Goal: Task Accomplishment & Management: Manage account settings

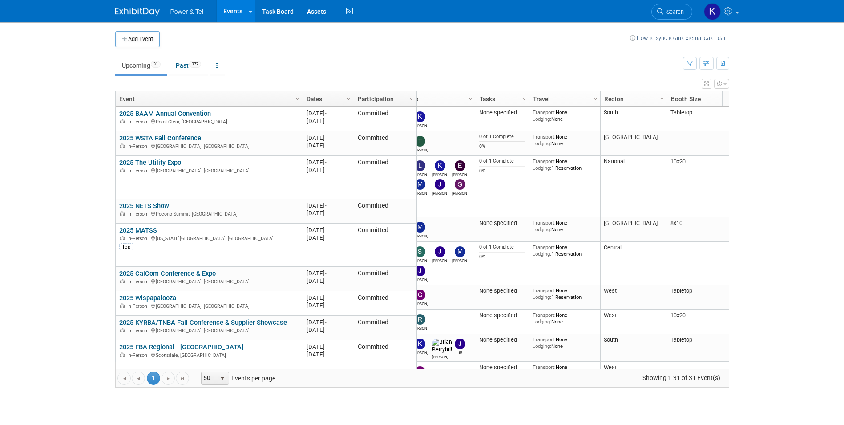
scroll to position [0, 42]
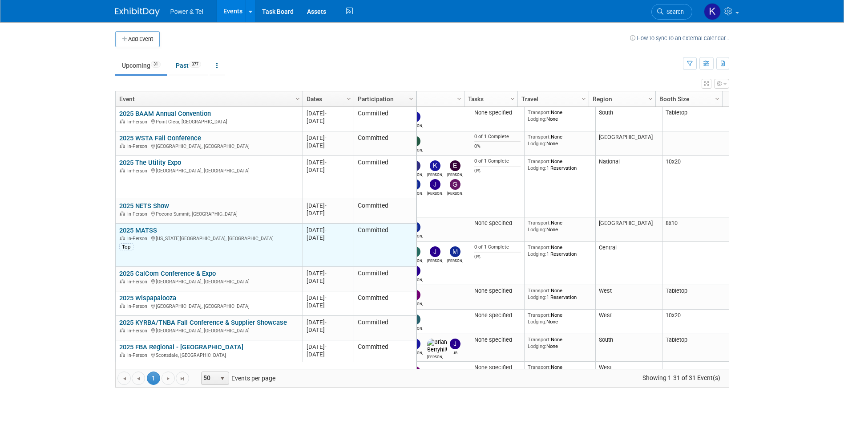
click at [141, 231] on link "2025 MATSS" at bounding box center [138, 230] width 38 height 8
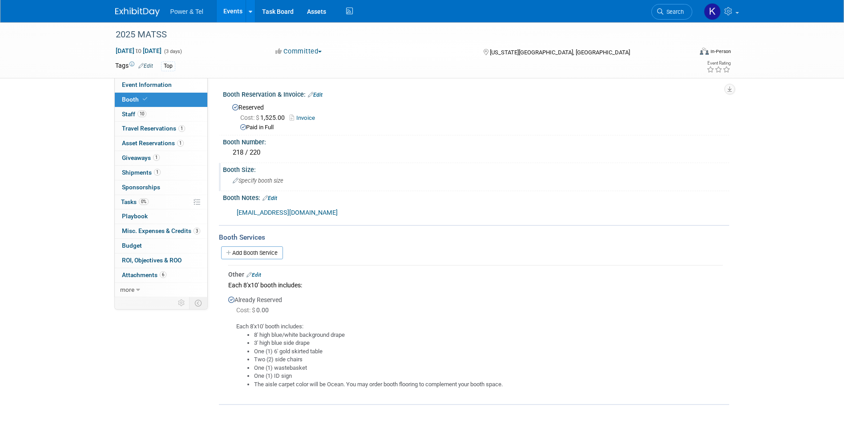
click at [239, 182] on span "Specify booth size" at bounding box center [258, 180] width 51 height 7
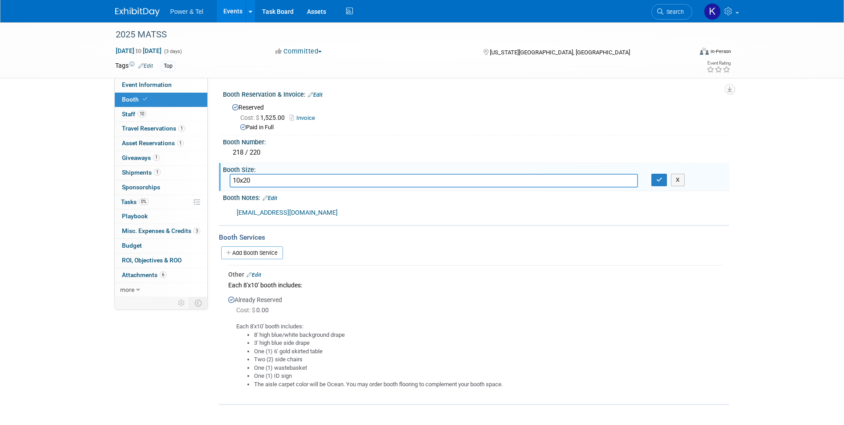
click at [244, 179] on input "10x20" at bounding box center [434, 181] width 408 height 14
type input "10 x 20"
click at [658, 177] on icon "button" at bounding box center [659, 180] width 6 height 6
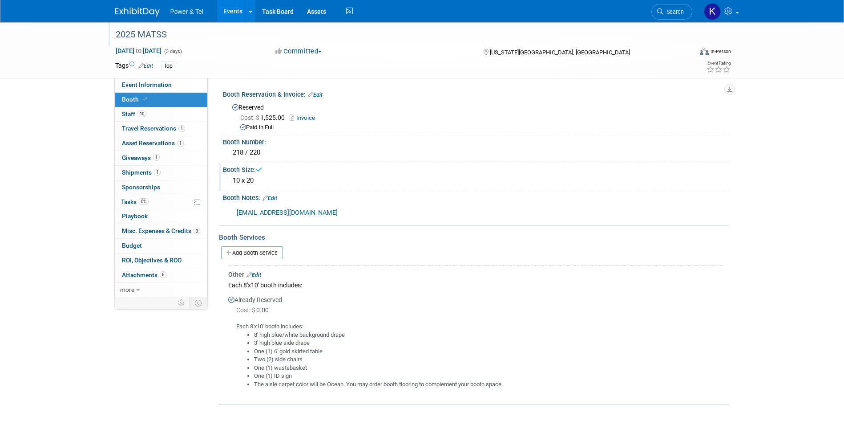
click at [135, 34] on div "2025 MATSS" at bounding box center [396, 35] width 566 height 16
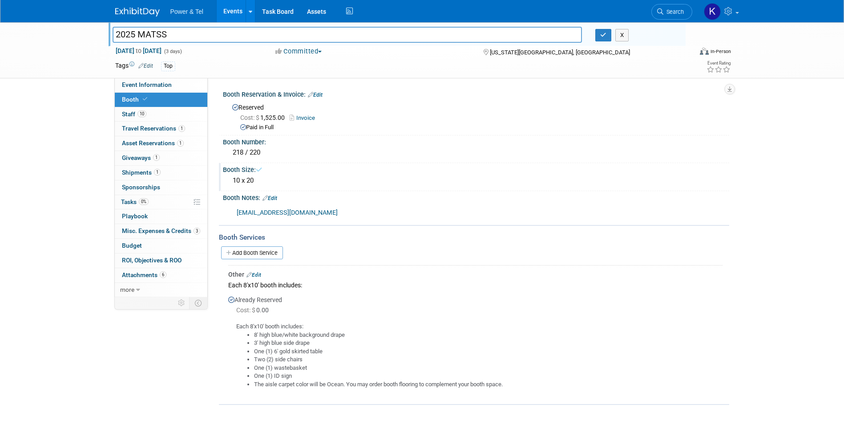
click at [133, 8] on img at bounding box center [137, 12] width 44 height 9
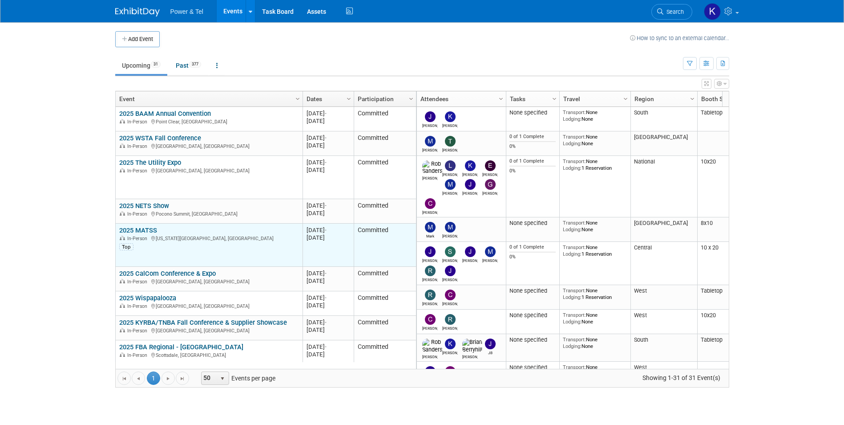
click at [150, 224] on td "2025 MATSS 2025 MATSS In-Person Kansas City, MO Top" at bounding box center [209, 244] width 187 height 43
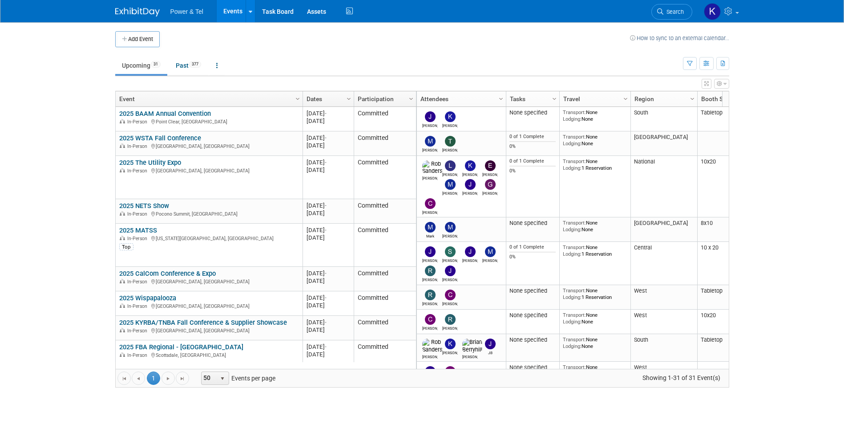
click at [152, 227] on link "2025 MATSS" at bounding box center [138, 230] width 38 height 8
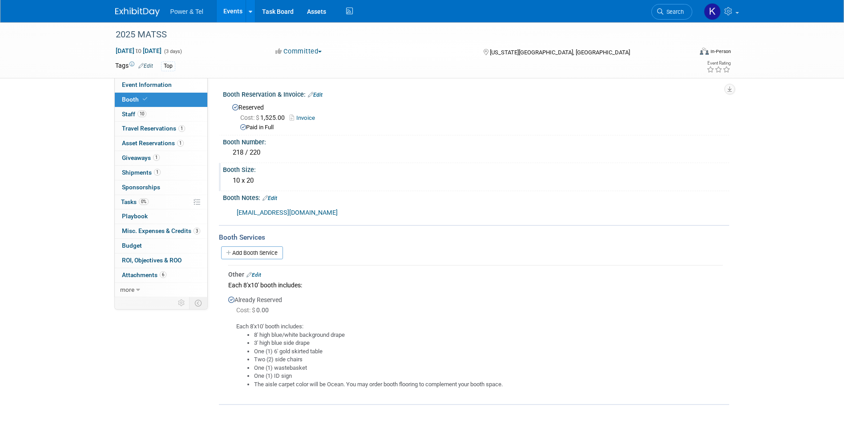
click at [251, 171] on div "Booth Size:" at bounding box center [476, 168] width 506 height 11
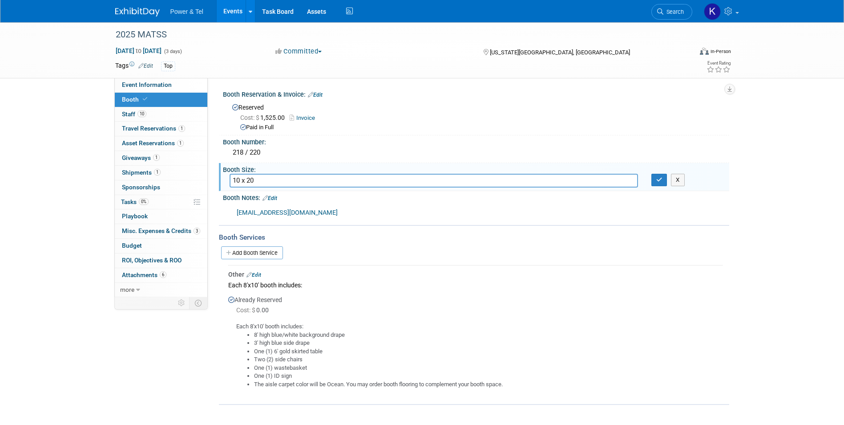
click at [247, 181] on input "10 x 20" at bounding box center [434, 181] width 408 height 14
type input "10x20"
click at [656, 179] on icon "button" at bounding box center [659, 180] width 6 height 6
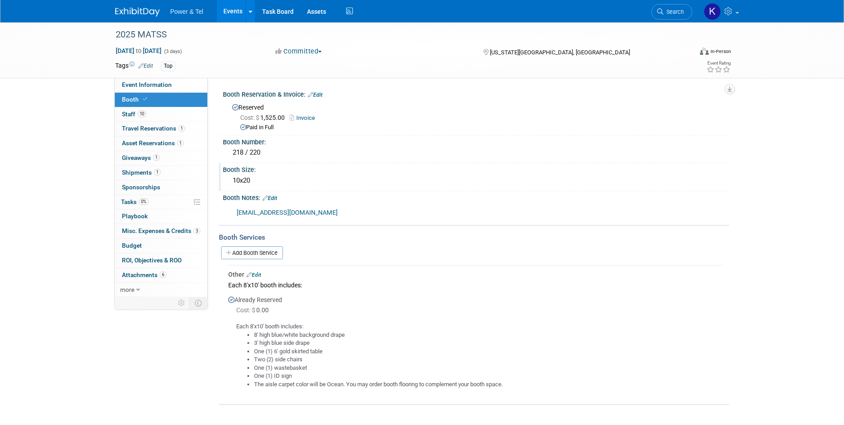
click at [132, 13] on img at bounding box center [137, 12] width 44 height 9
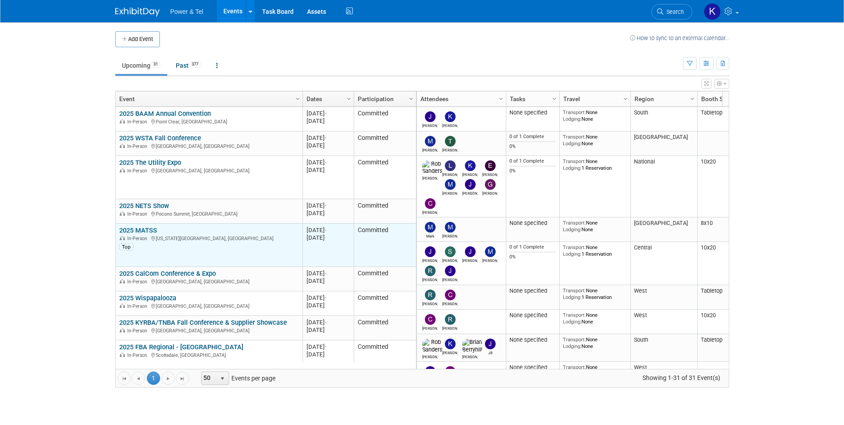
click at [154, 230] on link "2025 MATSS" at bounding box center [138, 230] width 38 height 8
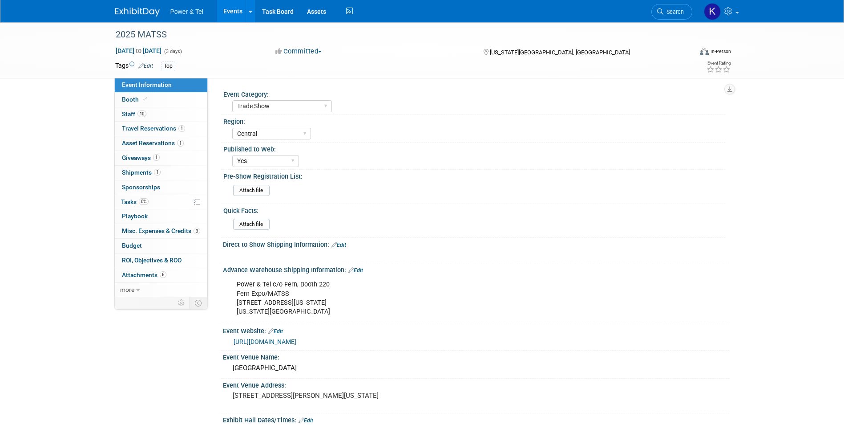
select select "Trade Show"
select select "Central"
select select "Yes"
click at [137, 158] on span "Giveaways 1" at bounding box center [141, 157] width 38 height 7
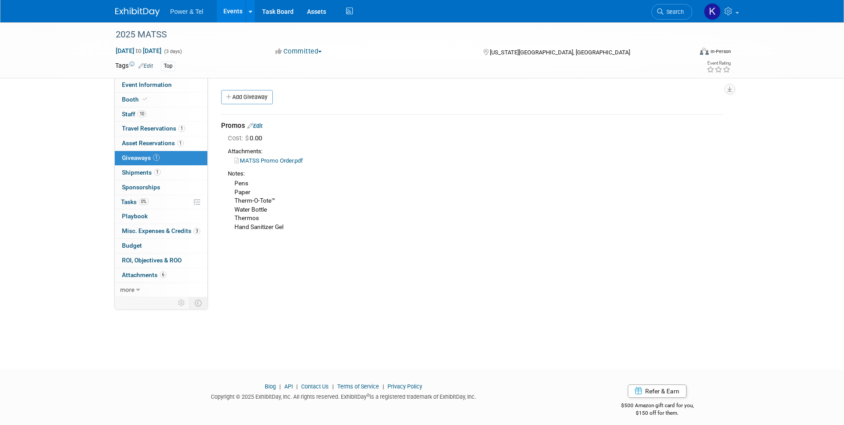
click at [258, 125] on link "Edit" at bounding box center [254, 125] width 15 height 7
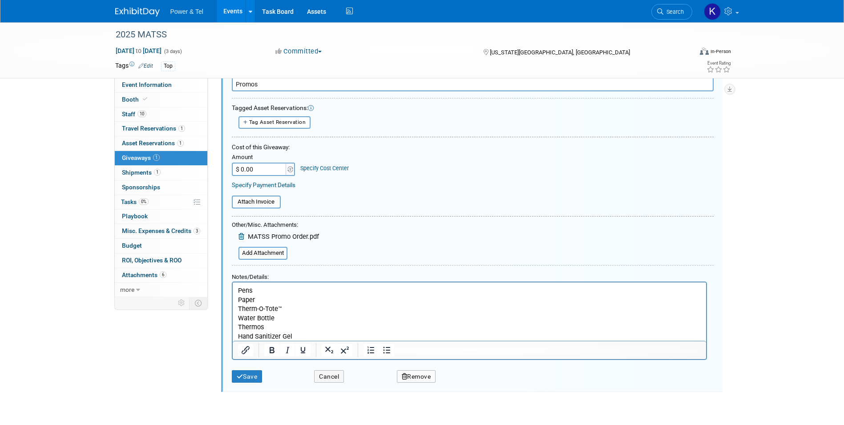
scroll to position [58, 0]
click at [236, 287] on html "Pens Paper Therm-O-Tote™ Water Bottle Thermos Hand Sanitizer Gel" at bounding box center [468, 308] width 473 height 58
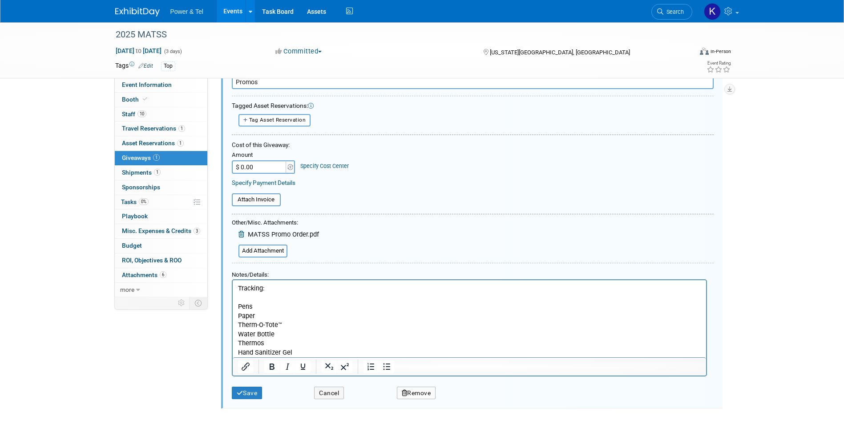
click at [346, 290] on p "Tracking:" at bounding box center [469, 287] width 463 height 9
click at [294, 290] on p "Tracking: ﻿" at bounding box center [469, 287] width 463 height 9
click at [245, 387] on button "Save" at bounding box center [247, 392] width 31 height 13
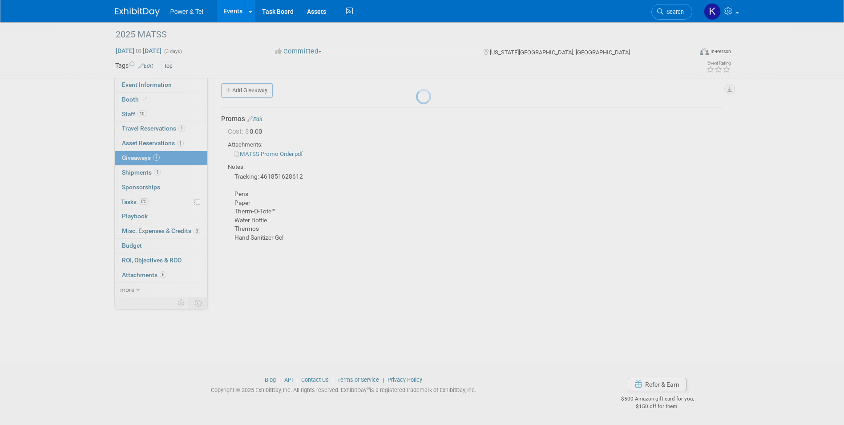
scroll to position [7, 0]
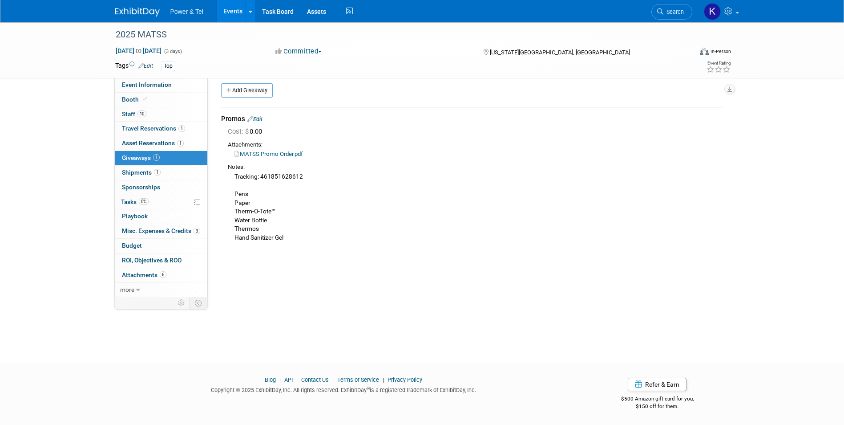
click at [263, 121] on link "Edit" at bounding box center [254, 119] width 15 height 7
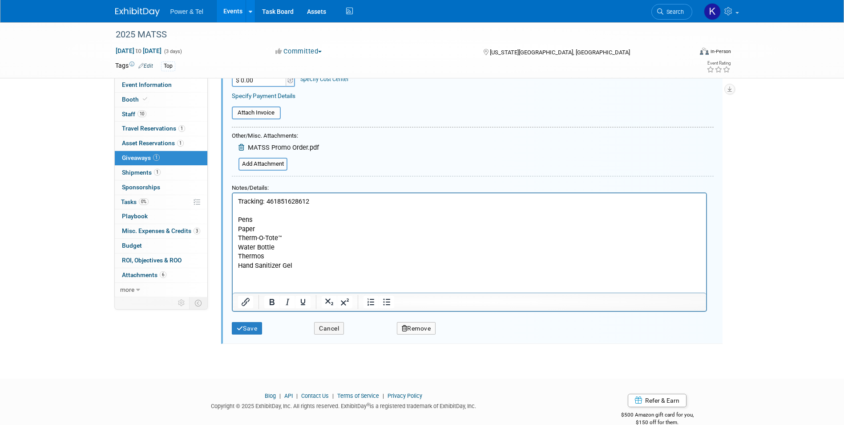
scroll to position [147, 0]
drag, startPoint x: 326, startPoint y: 194, endPoint x: 267, endPoint y: 195, distance: 59.6
click at [267, 195] on p "Tracking: 461851628612 Pens Paper Therm-O-Tote™ Water Bottle Thermos Hand Sanit…" at bounding box center [469, 230] width 463 height 73
click at [249, 297] on icon "Insert/edit link" at bounding box center [246, 299] width 8 height 8
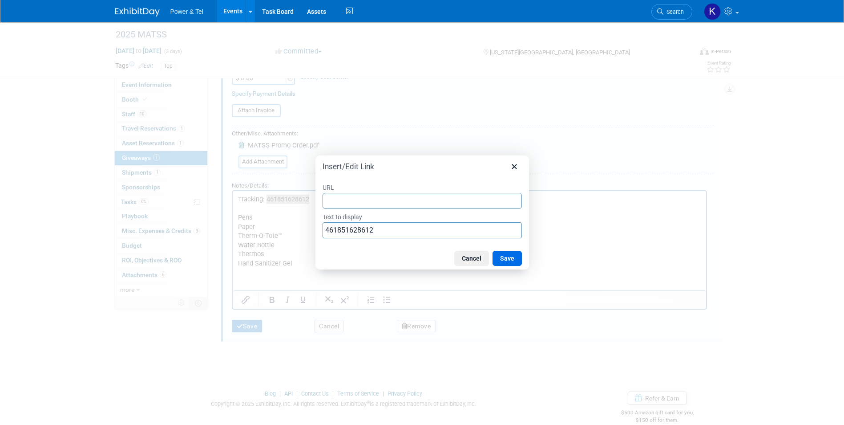
type input "https://www.fedex.com/fedextrack/?trknbr=461851628612&trkqual=2460956000~461851…"
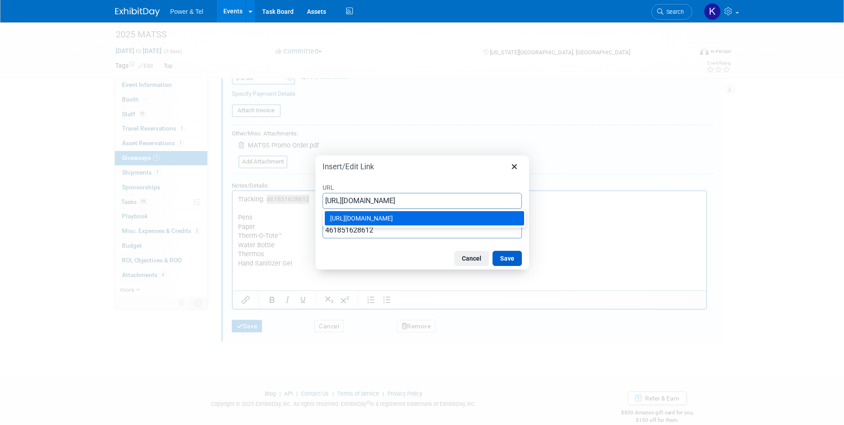
click at [511, 261] on button "Save" at bounding box center [507, 258] width 29 height 15
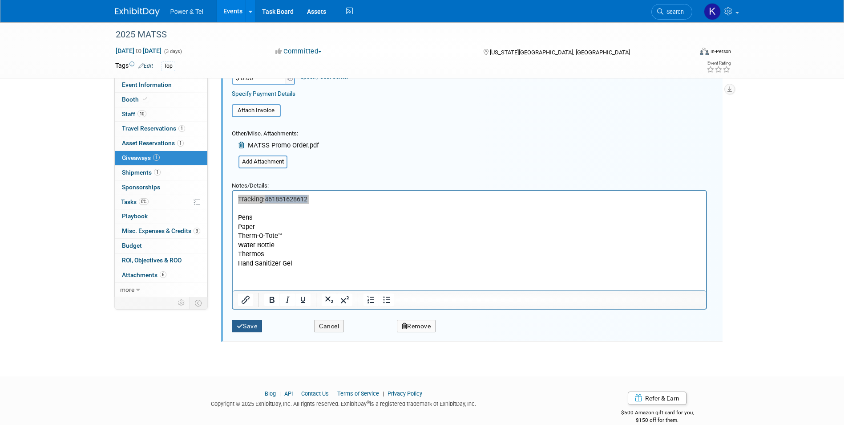
click at [255, 328] on button "Save" at bounding box center [247, 325] width 31 height 13
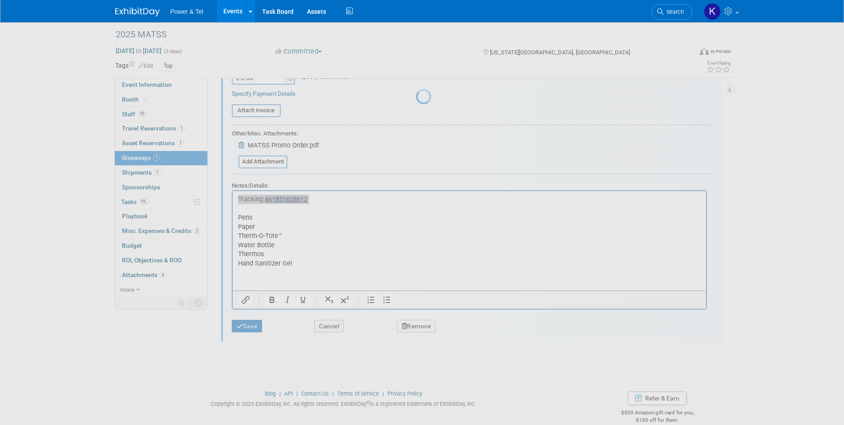
scroll to position [7, 0]
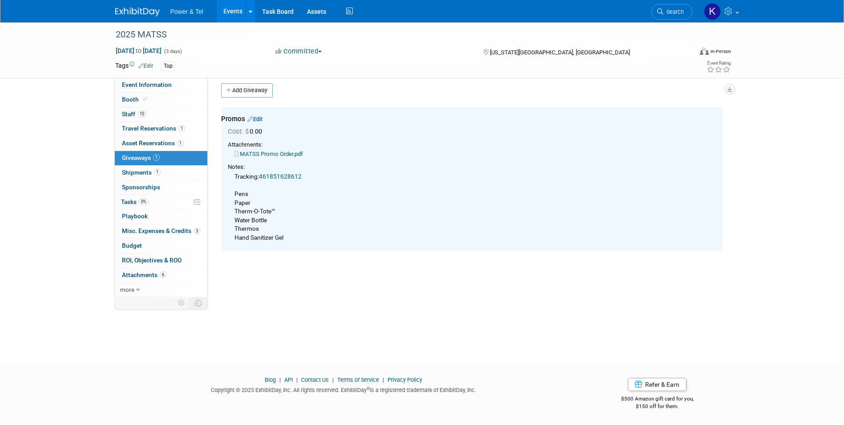
click at [502, 279] on div "Event Category: Trade Show P&T Hosted Event Export/Canada Outing Only Region: C…" at bounding box center [469, 180] width 522 height 219
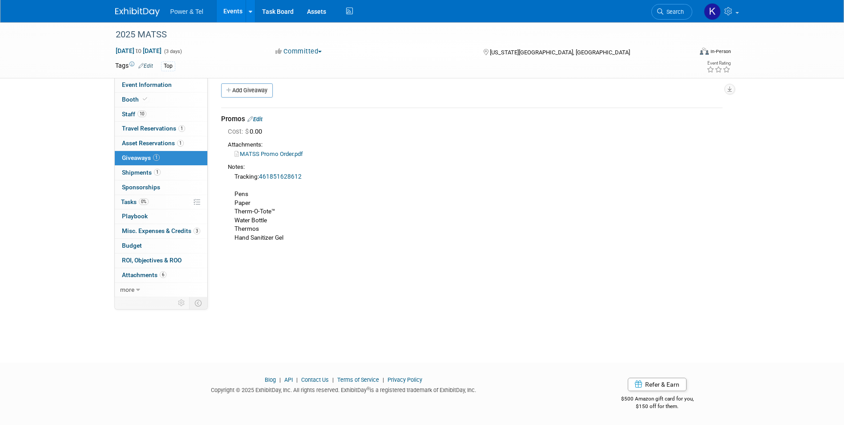
click at [143, 8] on link at bounding box center [142, 7] width 55 height 7
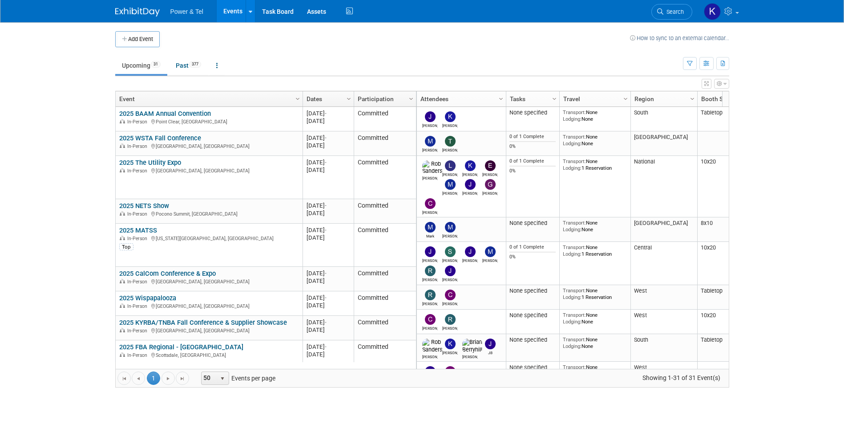
click at [664, 10] on span "Search" at bounding box center [673, 11] width 20 height 7
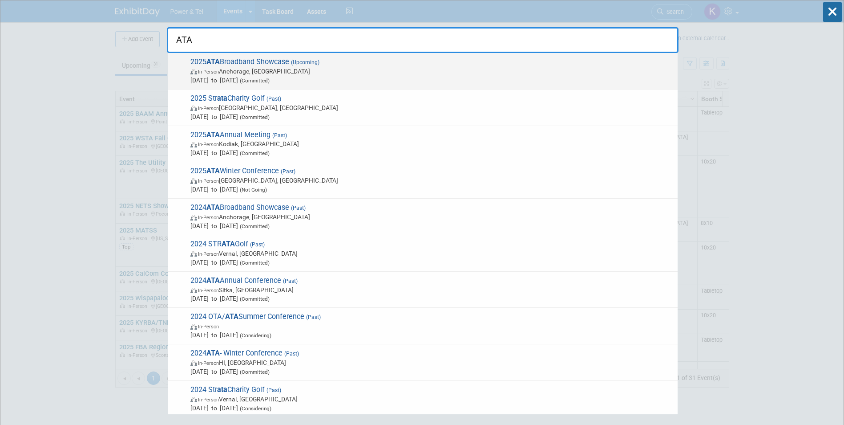
type input "ATA"
click at [293, 62] on span "(Upcoming)" at bounding box center [304, 62] width 30 height 6
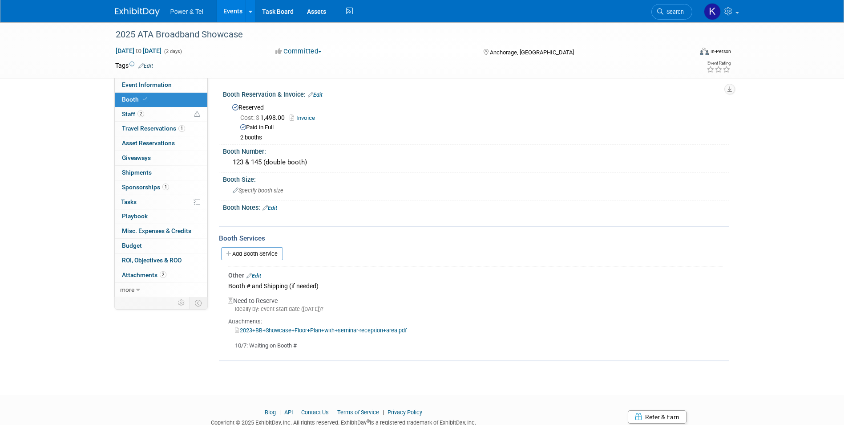
click at [154, 10] on img at bounding box center [137, 12] width 44 height 9
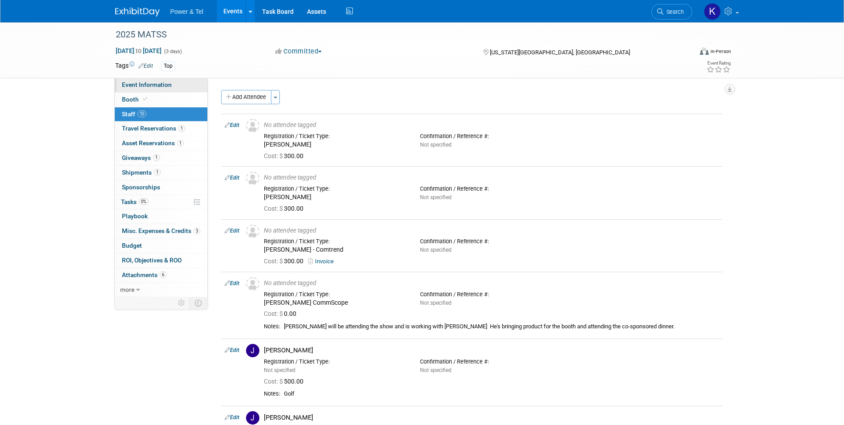
click at [143, 82] on span "Event Information" at bounding box center [147, 84] width 50 height 7
select select "Trade Show"
select select "Central"
select select "Yes"
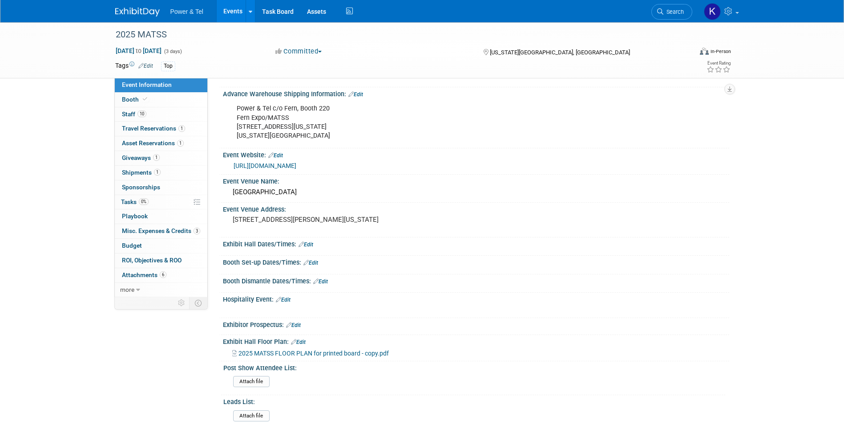
scroll to position [178, 0]
click at [280, 154] on link "Edit" at bounding box center [275, 153] width 15 height 6
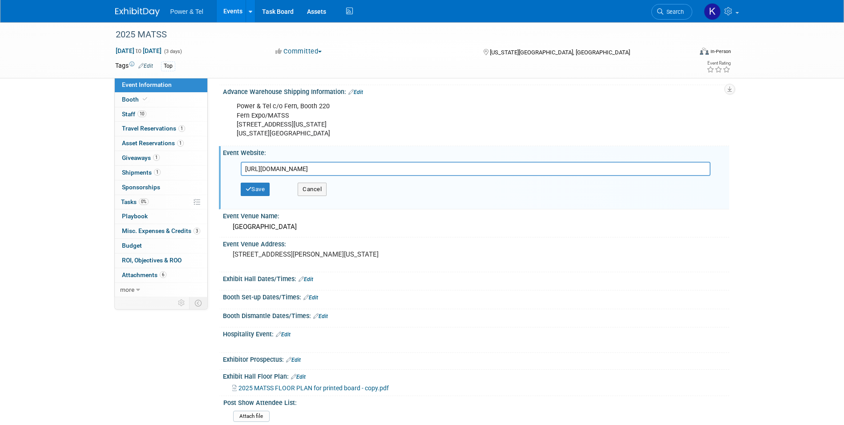
click at [314, 171] on input "[URL][DOMAIN_NAME]" at bounding box center [476, 169] width 470 height 14
click at [257, 182] on div "Save Cancel" at bounding box center [478, 189] width 475 height 27
click at [256, 183] on button "Save" at bounding box center [255, 188] width 29 height 13
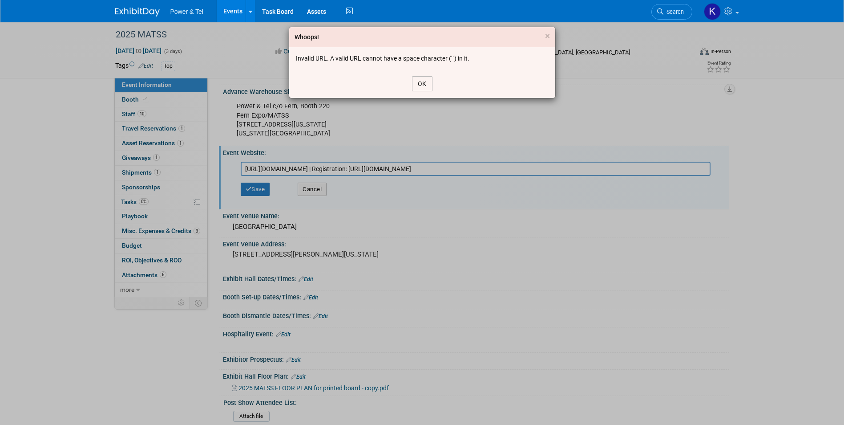
drag, startPoint x: 422, startPoint y: 83, endPoint x: 428, endPoint y: 100, distance: 17.5
click at [422, 83] on button "OK" at bounding box center [422, 83] width 20 height 15
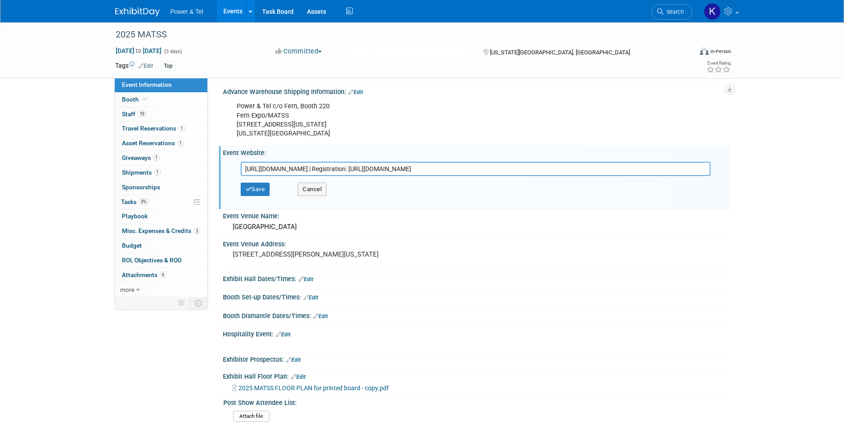
drag, startPoint x: 435, startPoint y: 170, endPoint x: 296, endPoint y: 169, distance: 138.4
click at [296, 169] on input "https://matss.org/ | Registration: https://events.humanitix.com/matss-2025" at bounding box center [476, 169] width 470 height 14
type input "[URL][DOMAIN_NAME]"
click at [264, 191] on button "Save" at bounding box center [255, 188] width 29 height 13
click at [0, 0] on div at bounding box center [0, 0] width 0 height 0
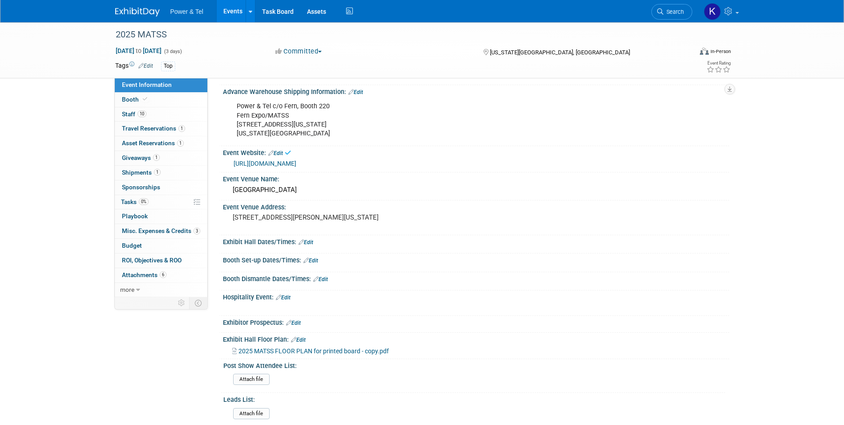
click at [271, 160] on link "[URL][DOMAIN_NAME]" at bounding box center [265, 163] width 63 height 7
click at [138, 14] on img at bounding box center [137, 12] width 44 height 9
